Goal: Task Accomplishment & Management: Complete application form

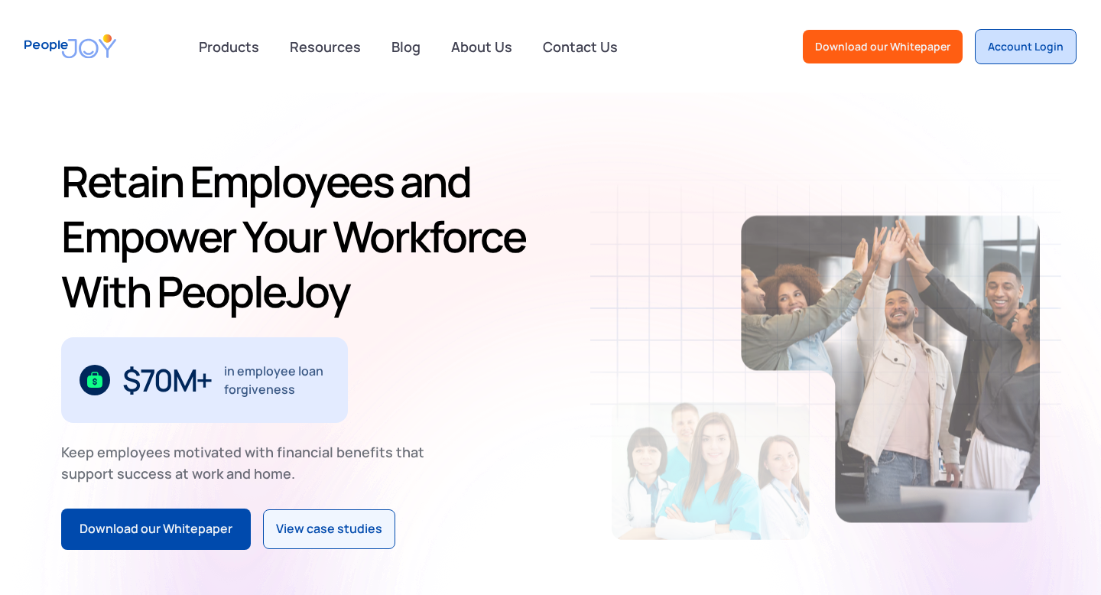
click at [1025, 55] on link "Account Login" at bounding box center [1026, 46] width 102 height 35
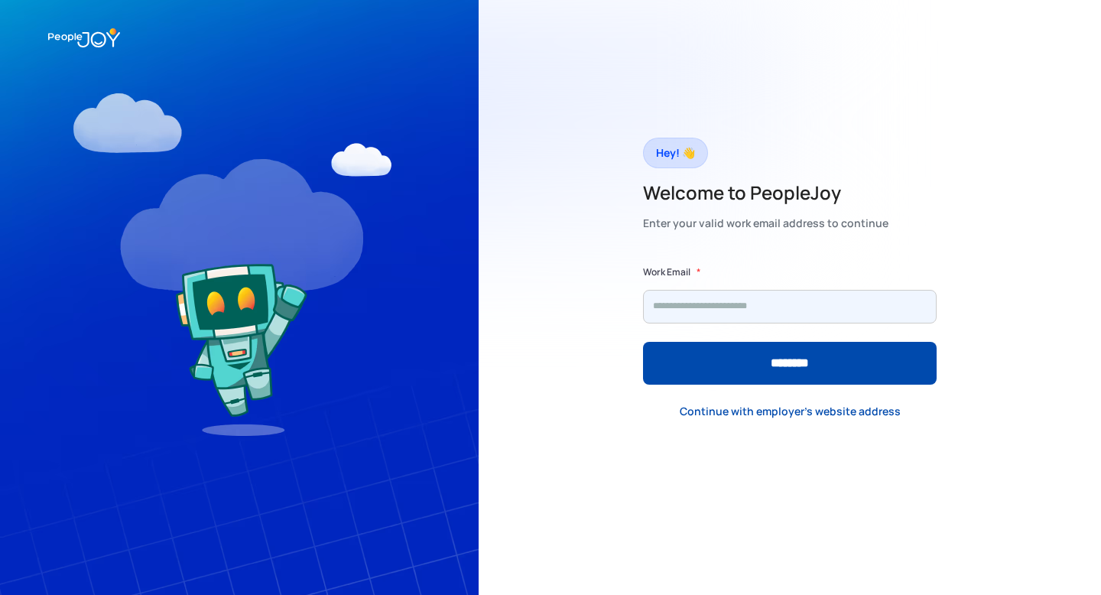
click at [718, 311] on input "Form" at bounding box center [790, 307] width 294 height 34
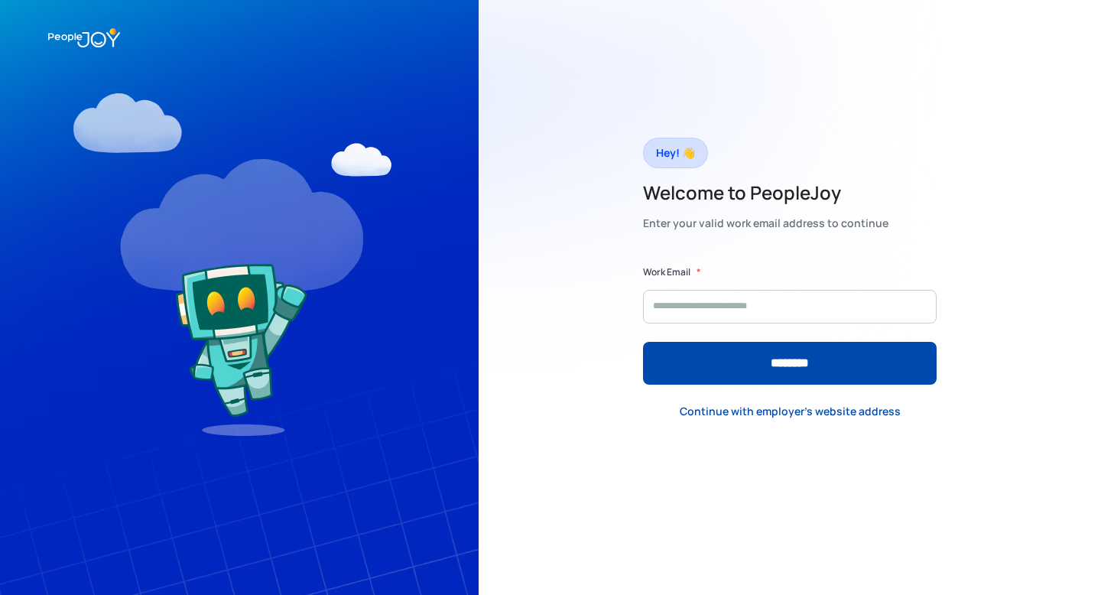
type input "**********"
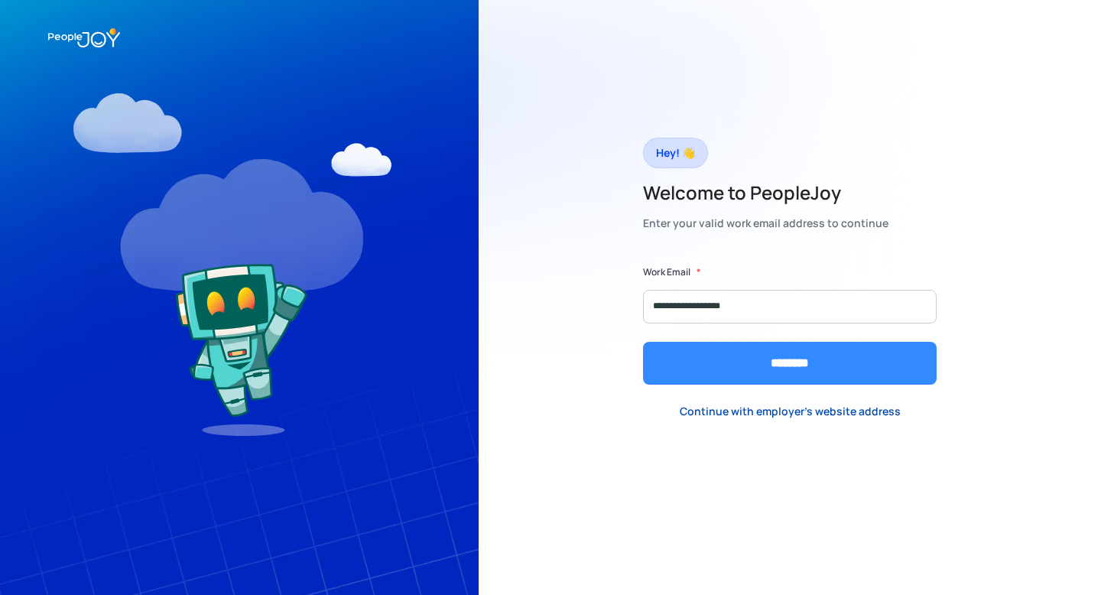
click at [717, 374] on input "********" at bounding box center [790, 363] width 294 height 43
